Goal: Register for event/course

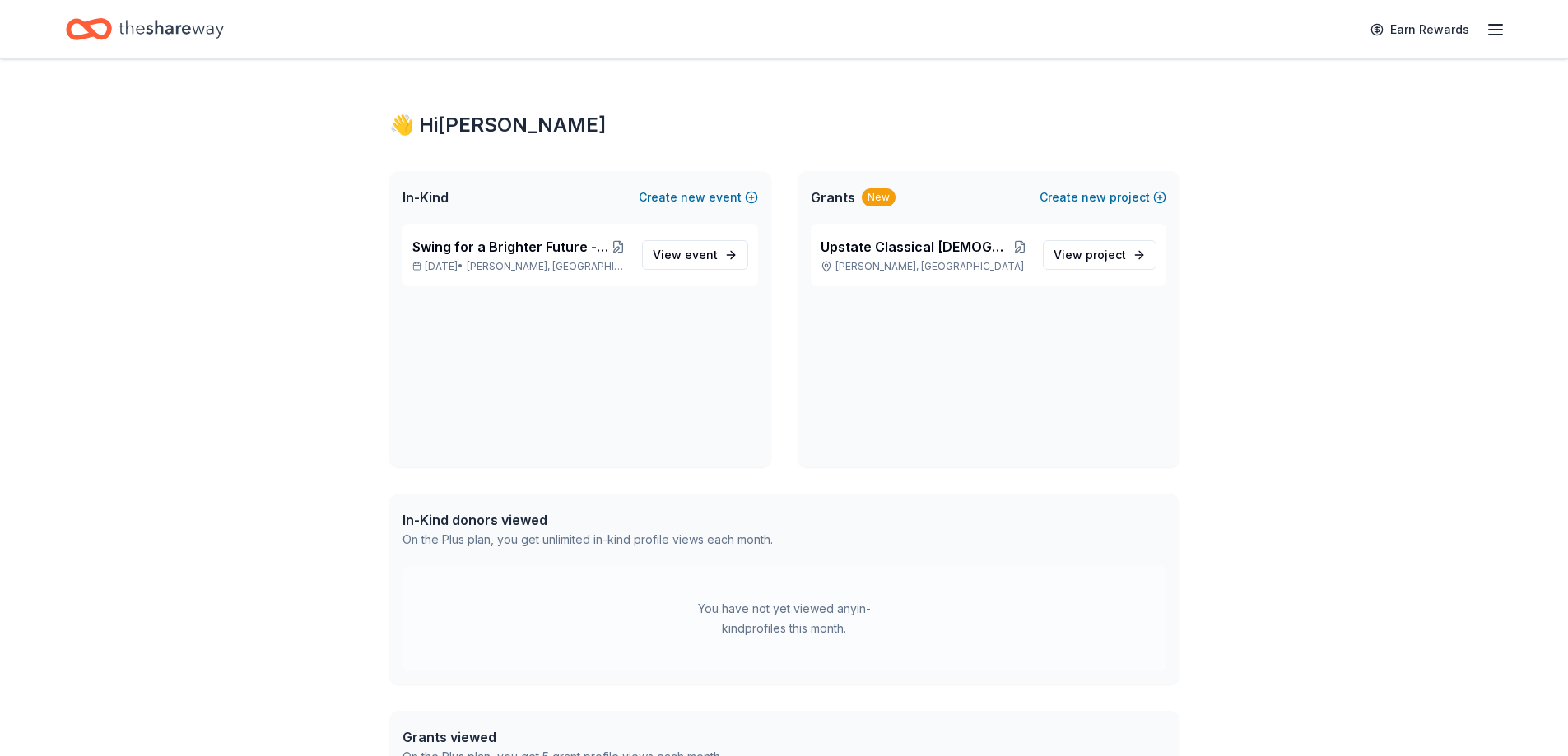
click at [1495, 25] on line "button" at bounding box center [1495, 25] width 13 height 0
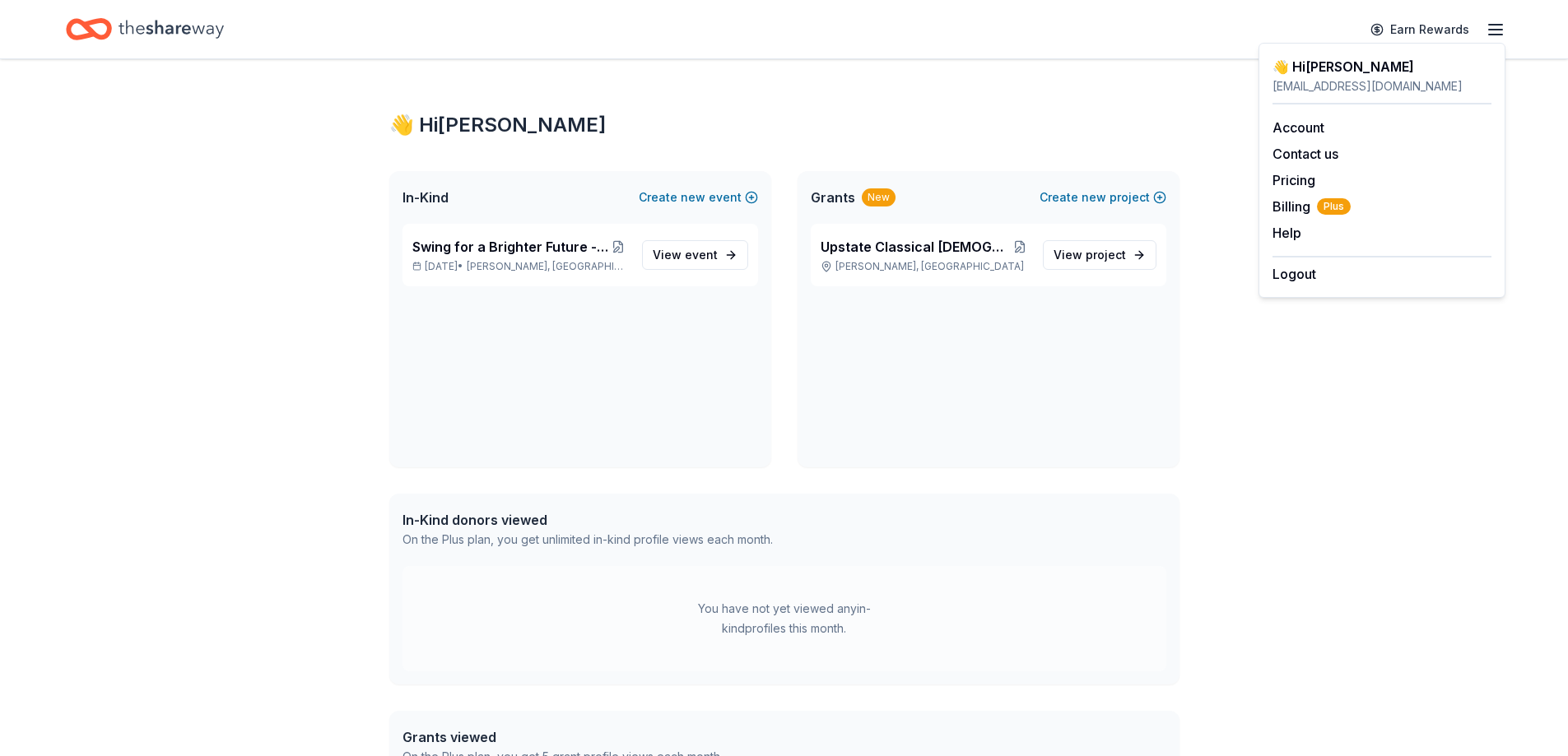
click at [171, 31] on icon "Home" at bounding box center [171, 29] width 105 height 18
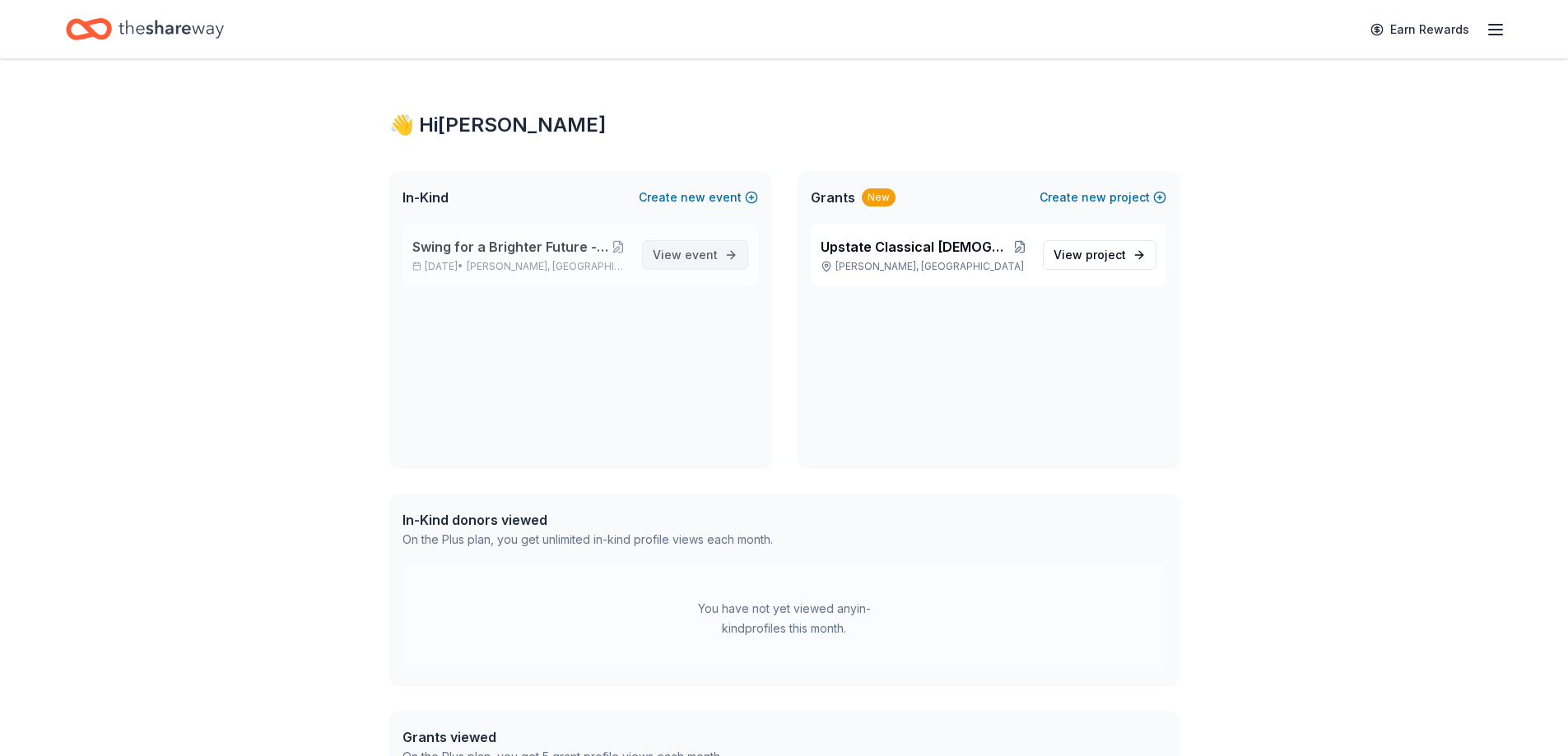
click at [717, 250] on link "View event" at bounding box center [695, 255] width 106 height 30
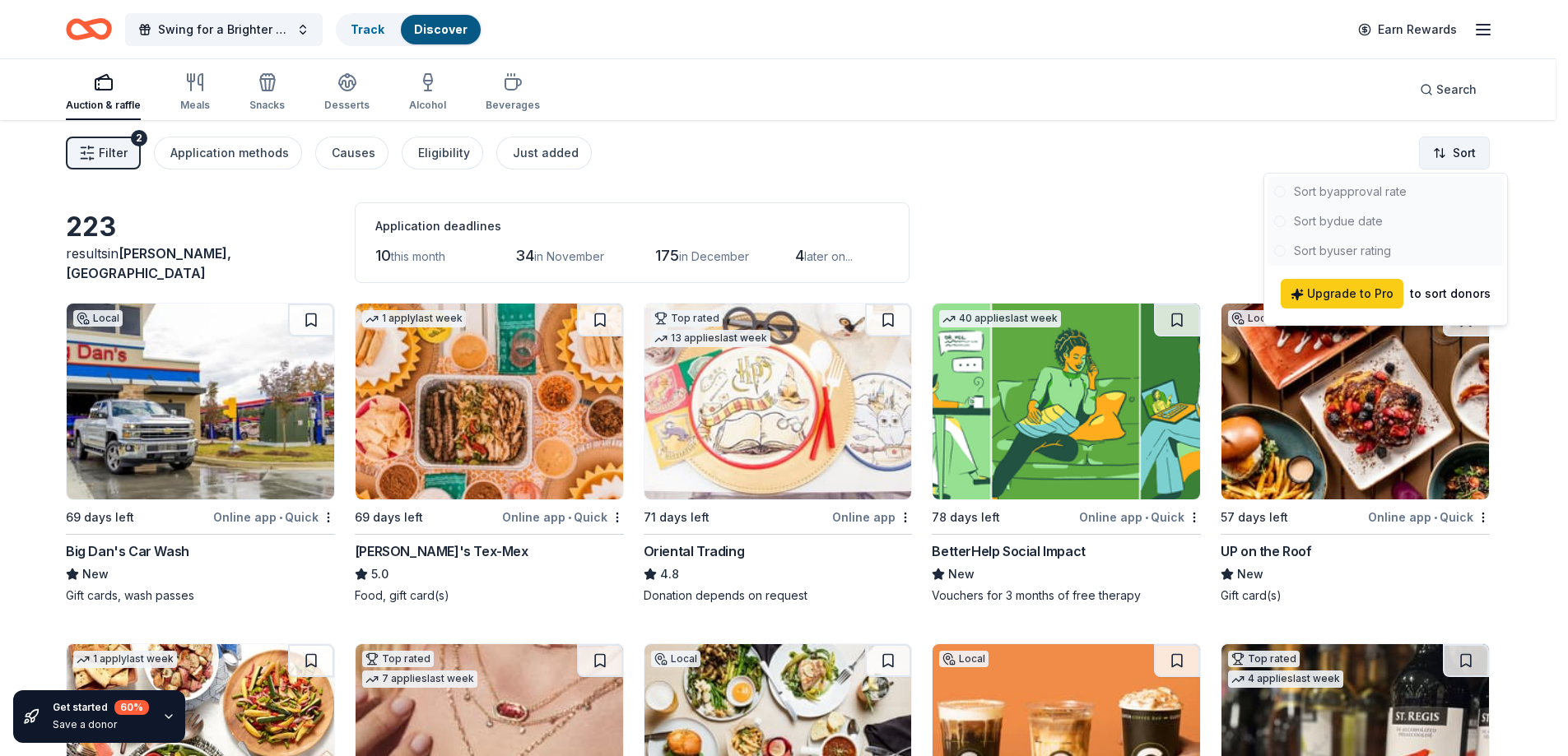
click at [1461, 157] on html "Swing for a Brighter Future - TopGolf Tournament Track Discover Earn Rewards Au…" at bounding box center [784, 378] width 1568 height 756
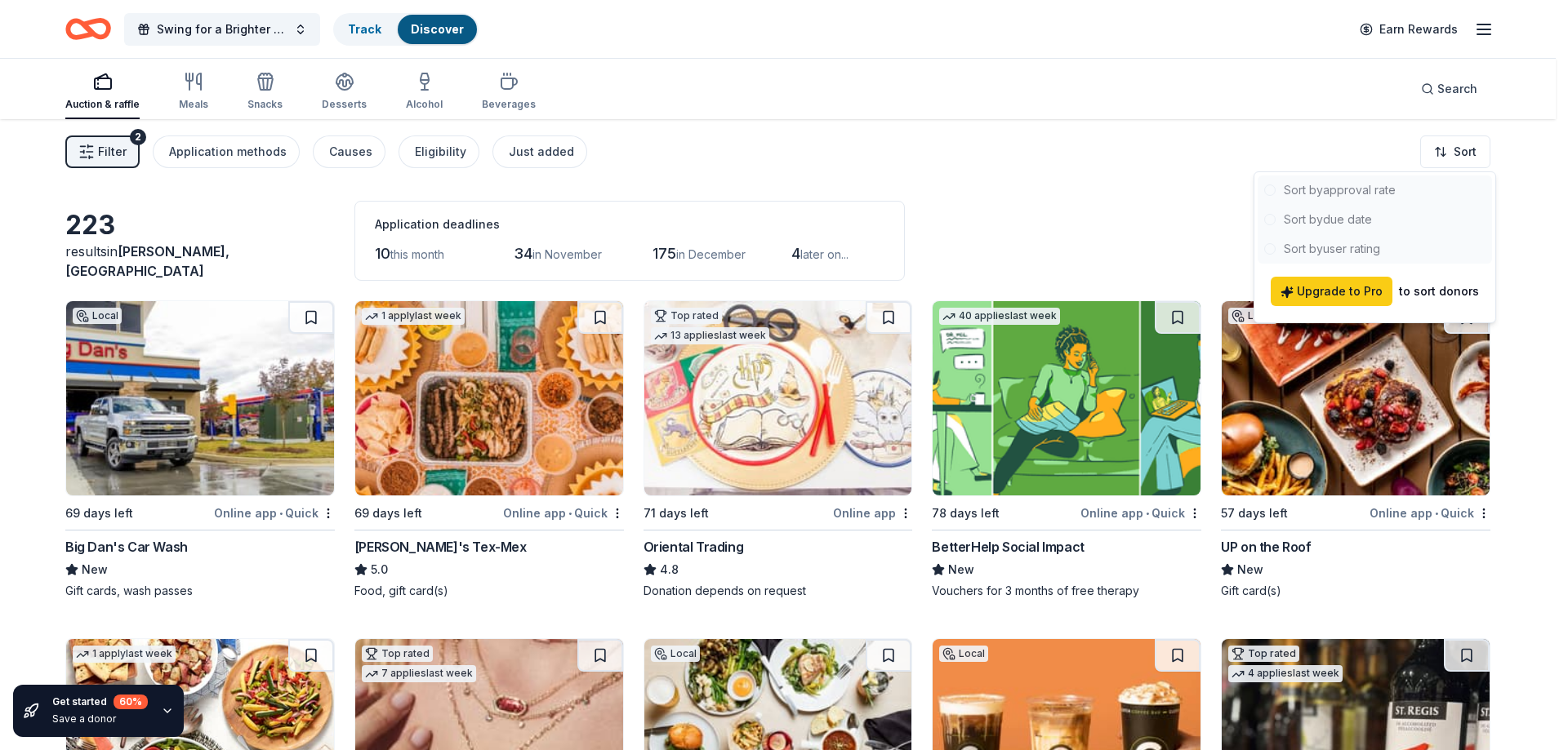
click at [496, 156] on html "Swing for a Brighter Future - TopGolf Tournament Track Discover Earn Rewards Au…" at bounding box center [784, 375] width 1568 height 750
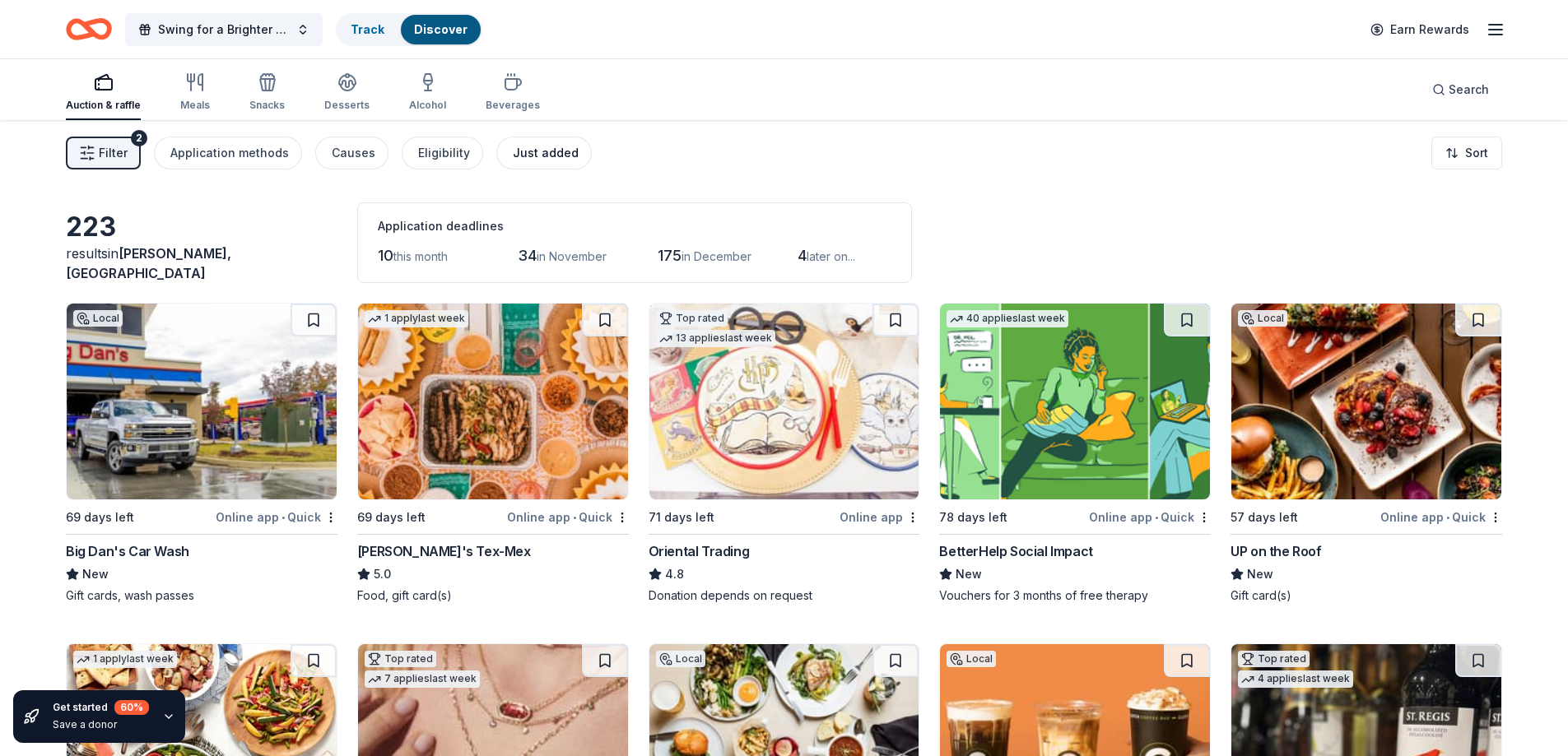
click at [551, 156] on div "Just added" at bounding box center [546, 153] width 66 height 20
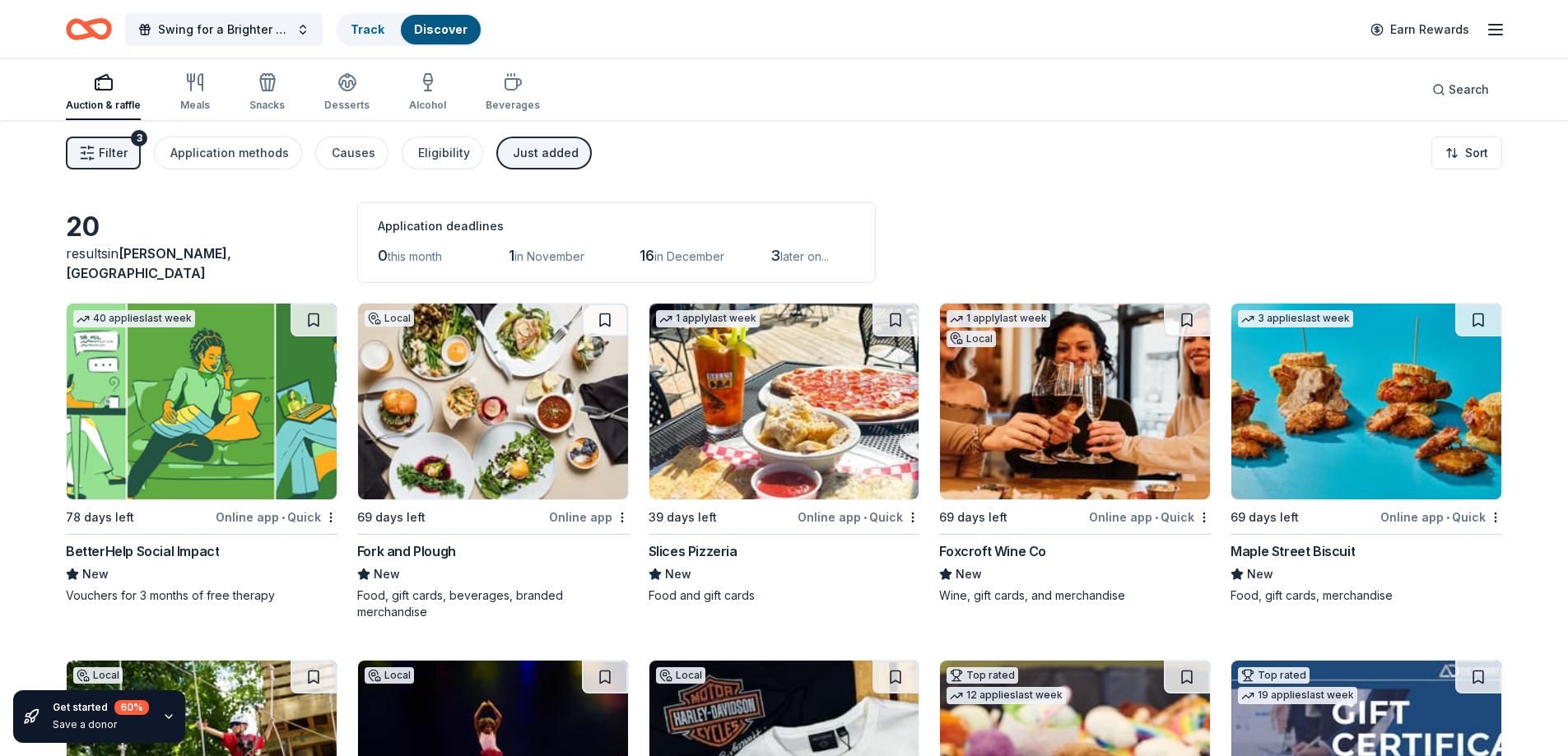
click at [1500, 25] on line "button" at bounding box center [1495, 25] width 13 height 0
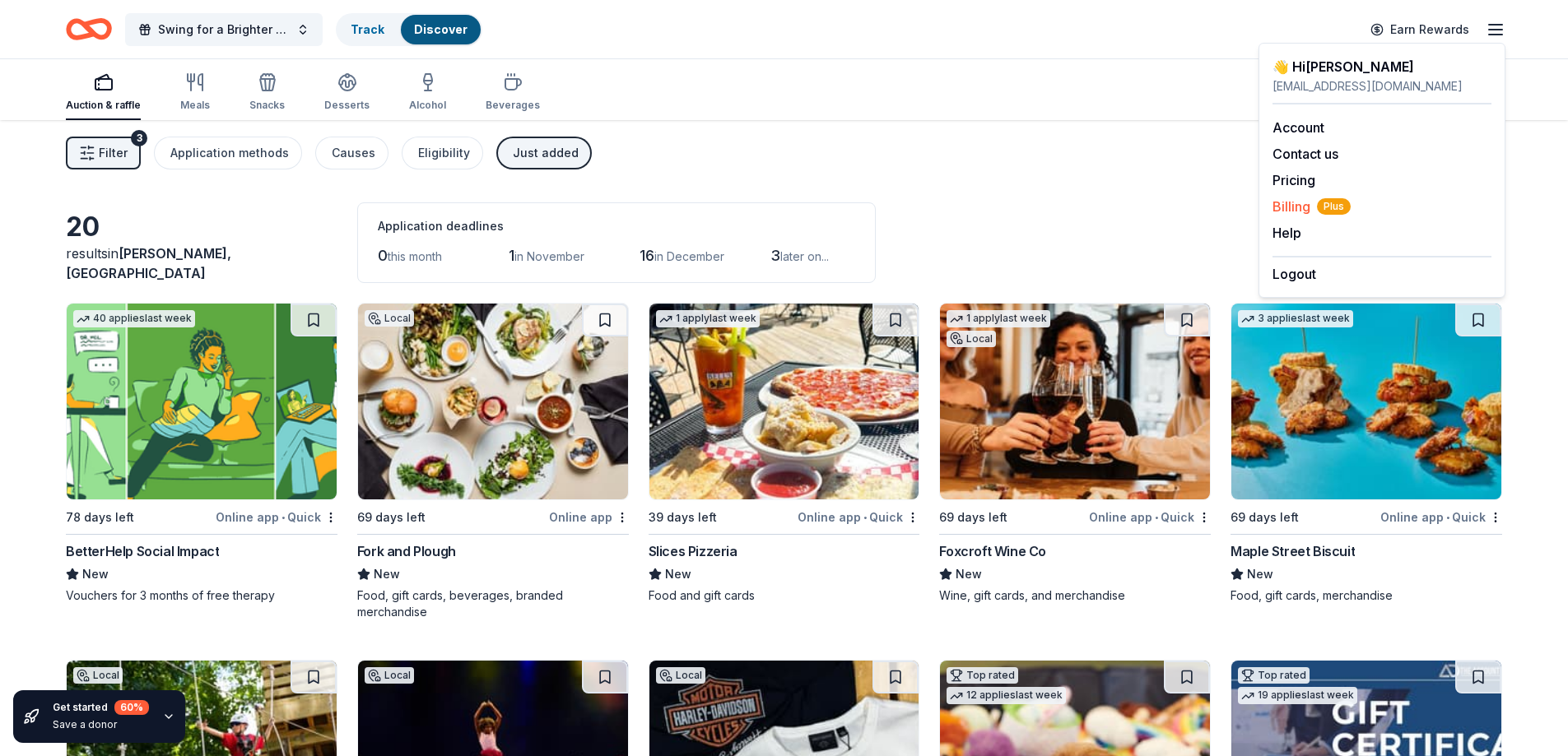
click at [1293, 206] on span "Billing Plus" at bounding box center [1312, 207] width 78 height 20
